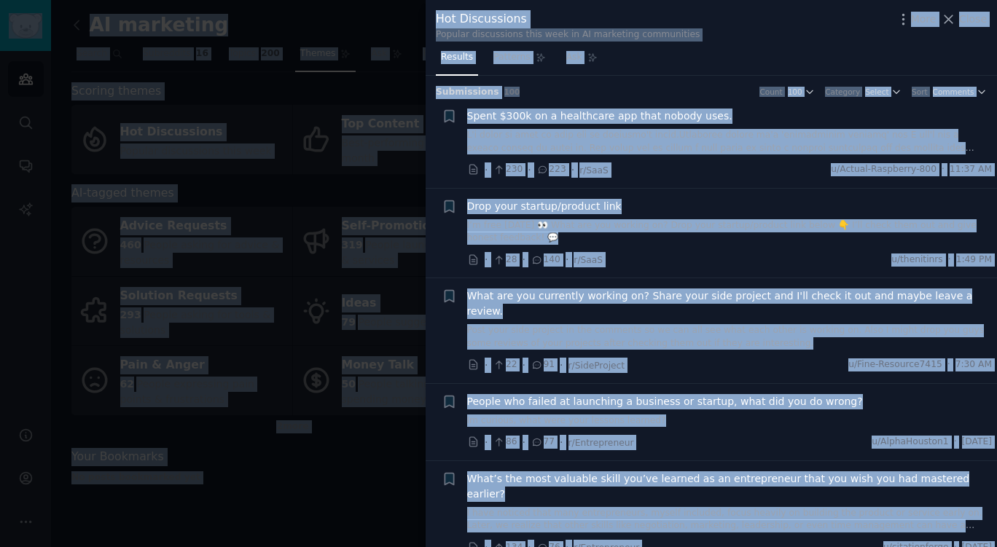
click at [980, 25] on span "Close" at bounding box center [973, 19] width 28 height 15
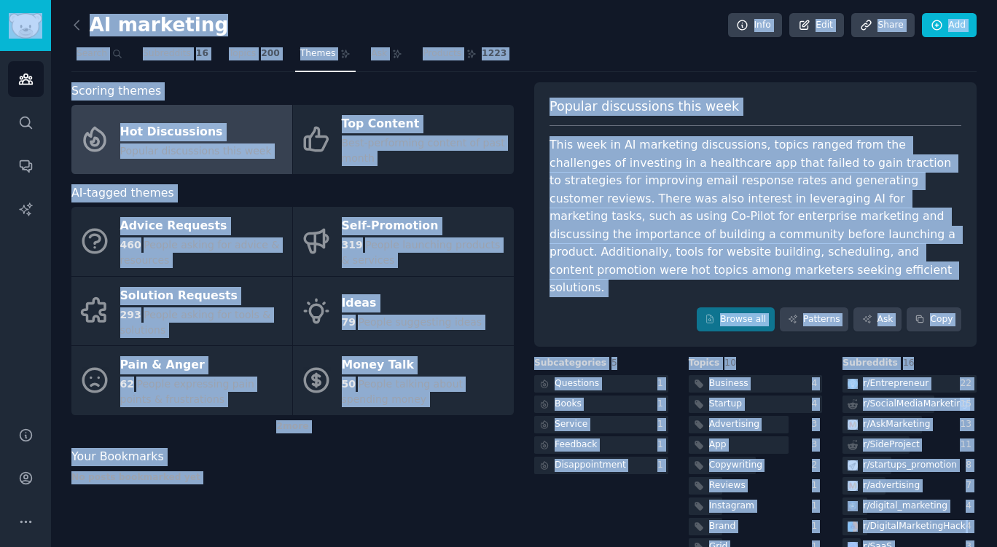
click at [73, 28] on icon at bounding box center [76, 24] width 15 height 15
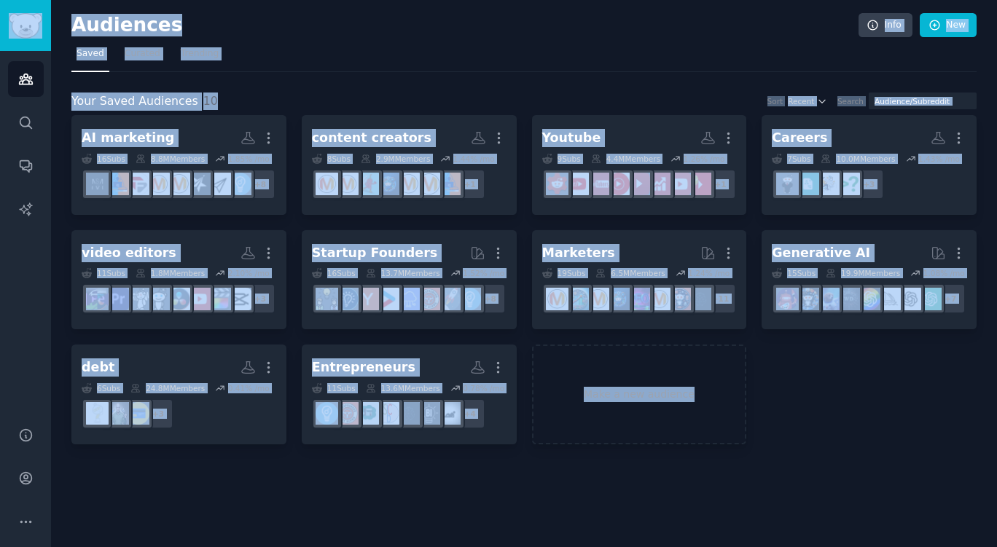
click at [259, 55] on nav "Saved Curated Trending" at bounding box center [523, 57] width 905 height 30
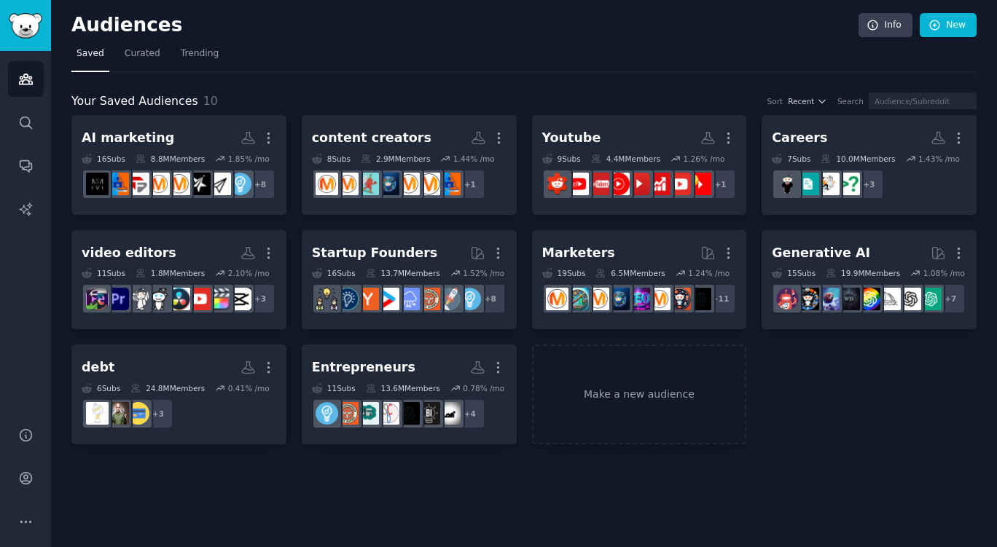
click at [201, 246] on h2 "video editors More" at bounding box center [179, 254] width 195 height 26
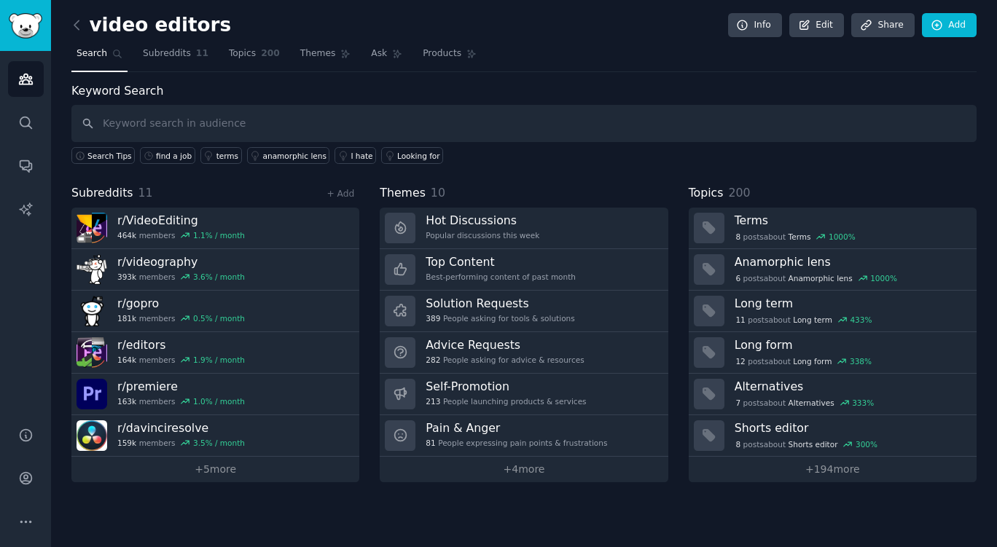
click at [429, 242] on div "Hot Discussions Popular discussions this week" at bounding box center [483, 228] width 114 height 31
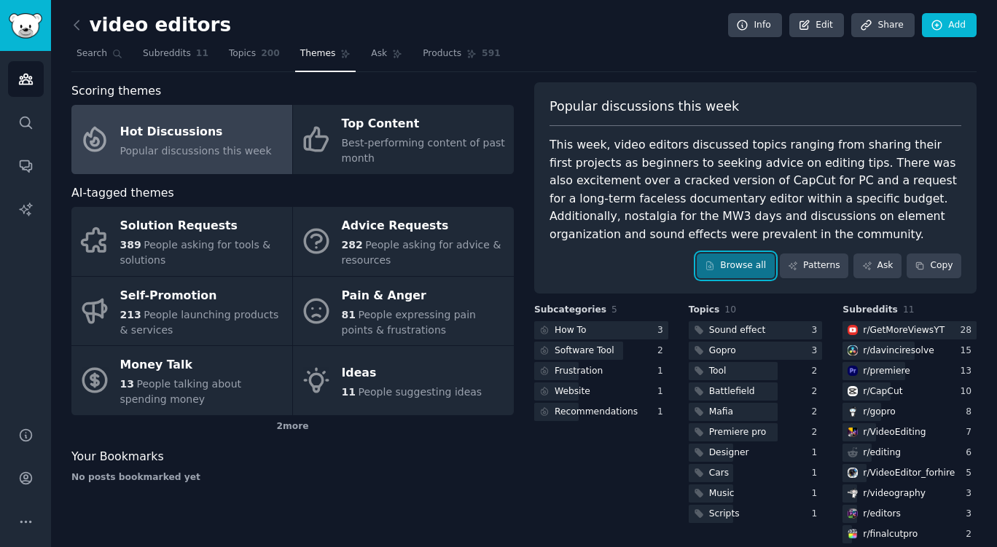
click at [732, 266] on link "Browse all" at bounding box center [736, 266] width 78 height 25
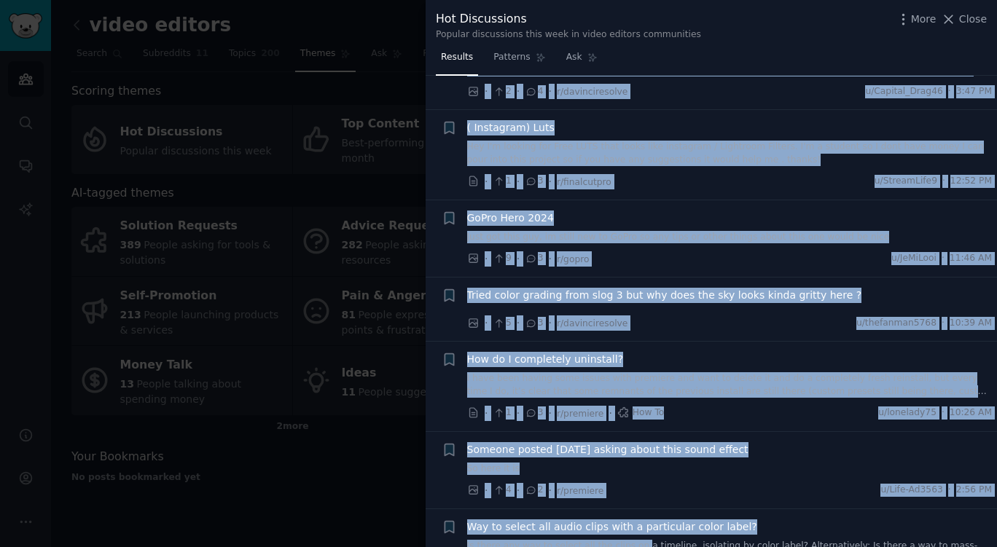
scroll to position [2551, 0]
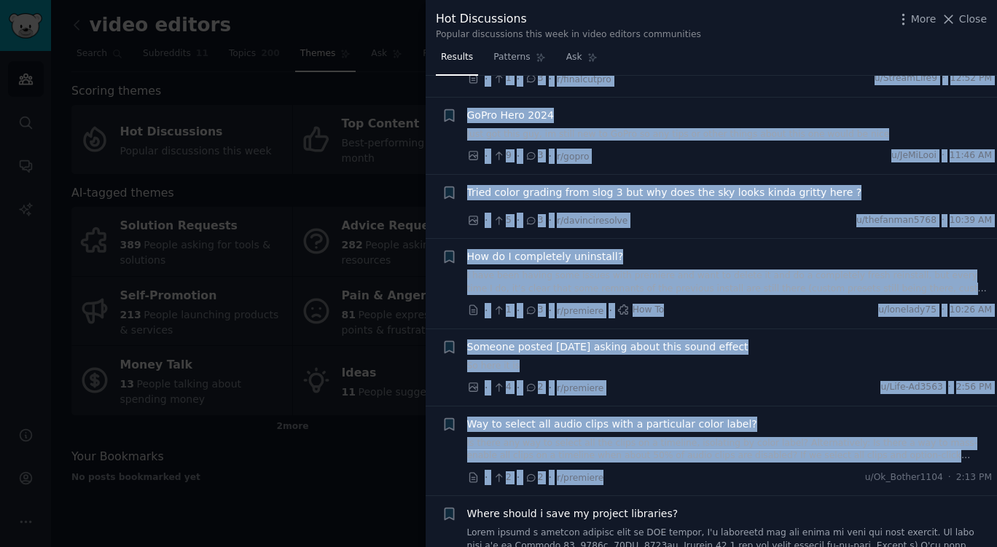
drag, startPoint x: 462, startPoint y: 109, endPoint x: 729, endPoint y: 448, distance: 431.9
copy ul "FINALLY! CapCut crack for PC IN LATEST VERSION (6.5.0)!!!!!!! Recently i was ex…"
